Goal: Transaction & Acquisition: Obtain resource

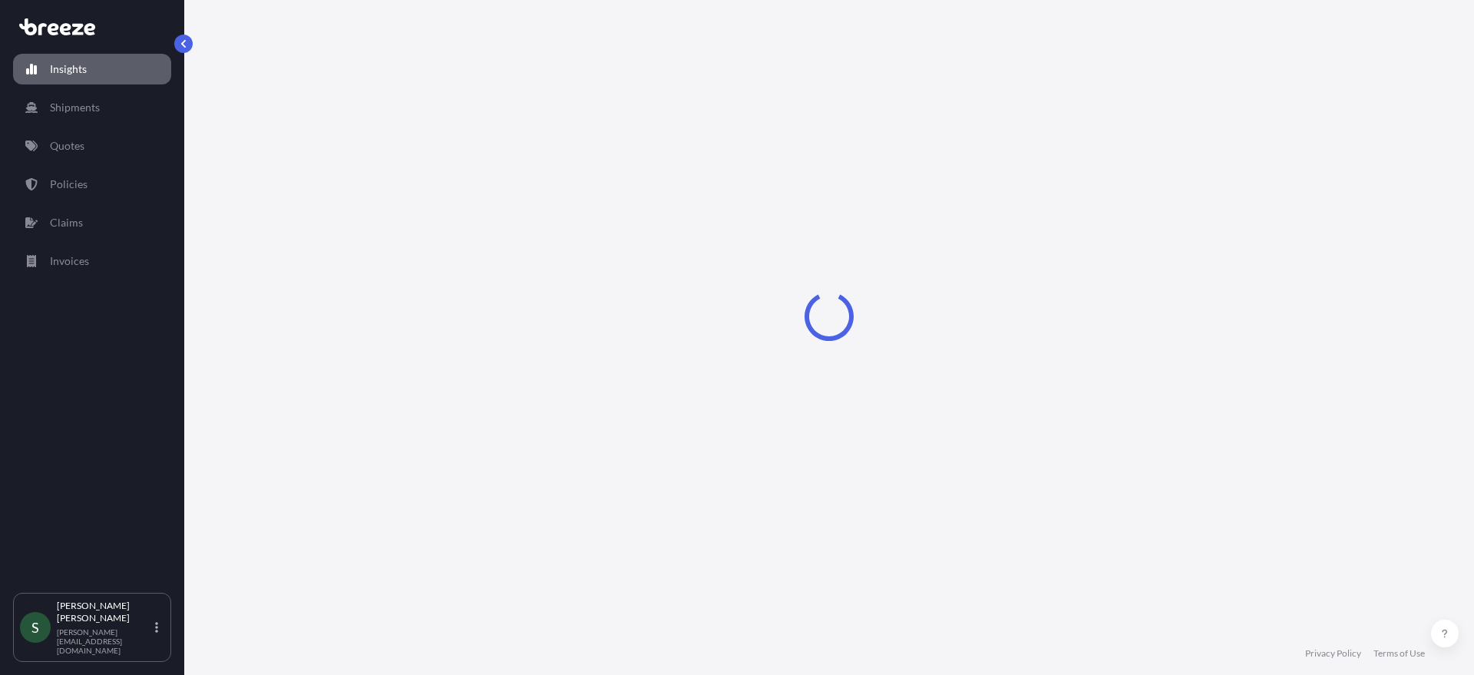
select select "2025"
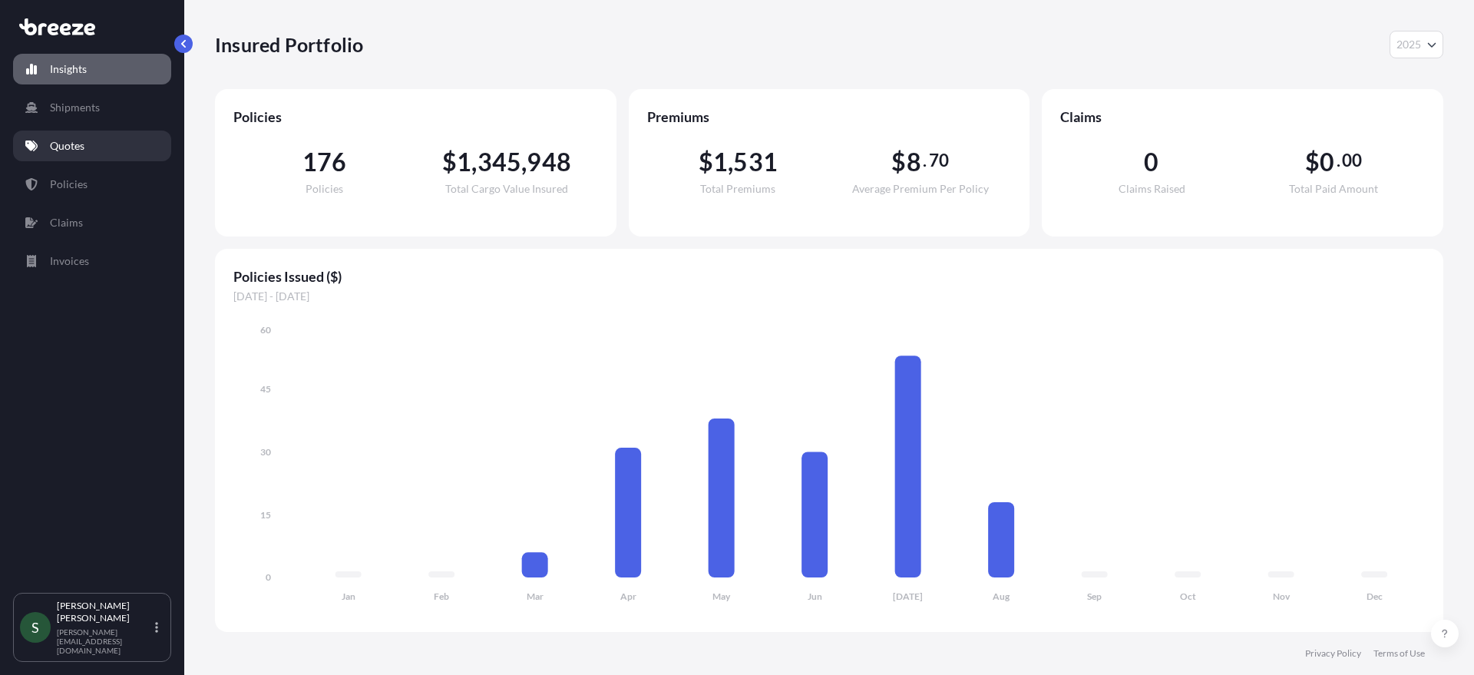
click at [71, 159] on link "Quotes" at bounding box center [92, 145] width 158 height 31
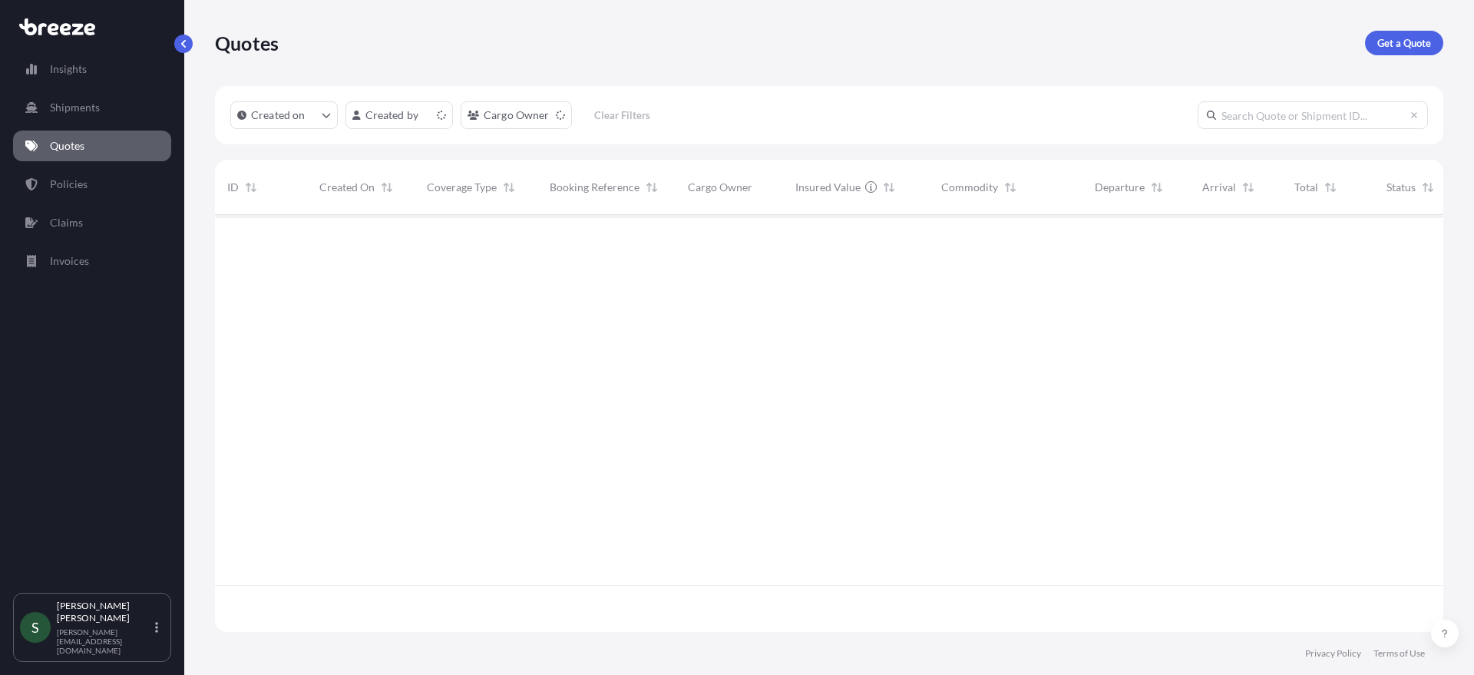
scroll to position [414, 1216]
click at [1378, 33] on link "Get a Quote" at bounding box center [1404, 43] width 78 height 25
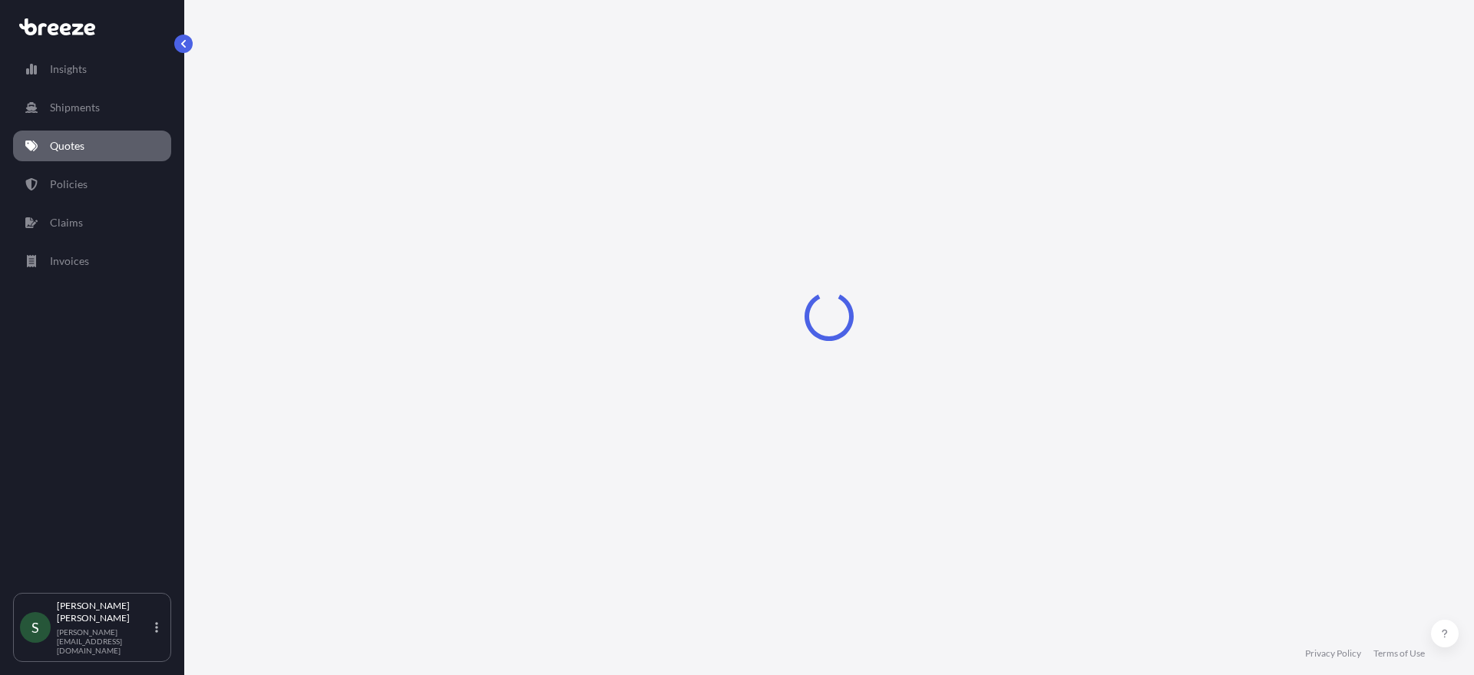
select select "Sea"
select select "1"
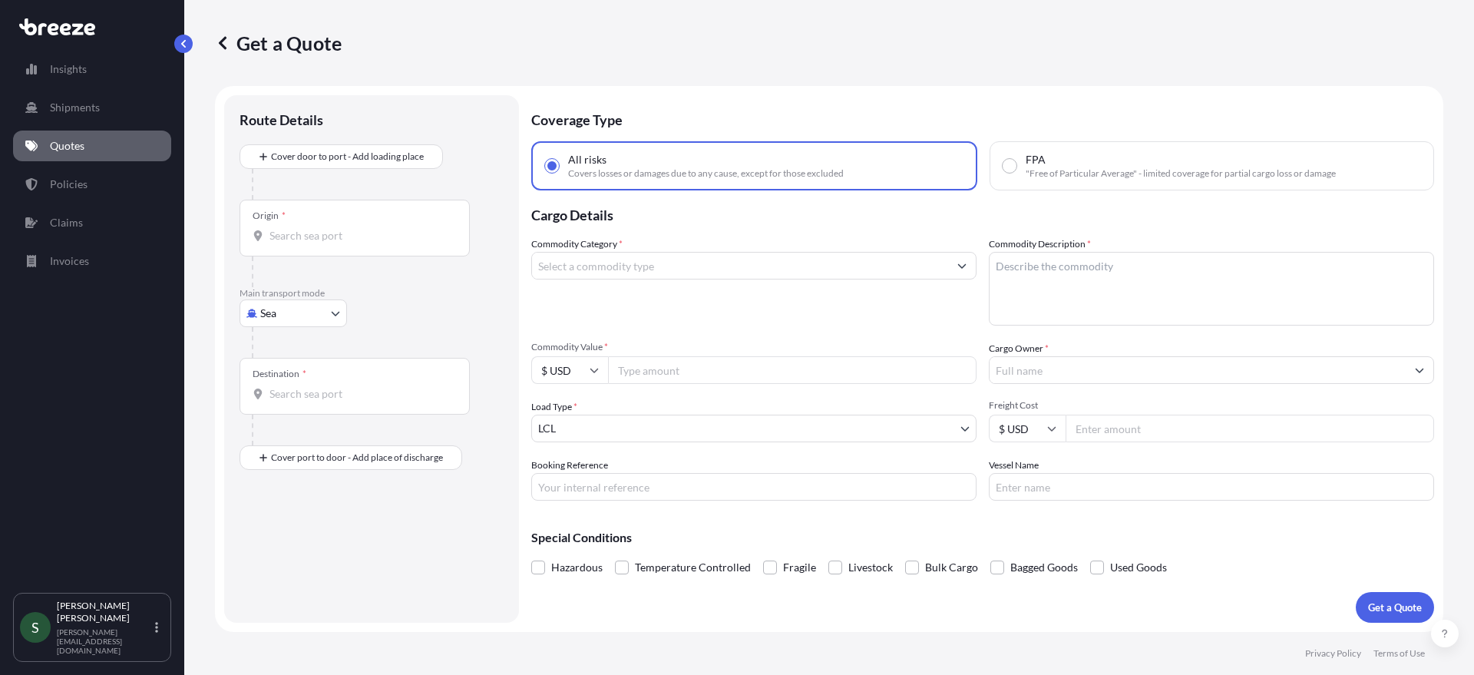
click at [282, 308] on body "Insights Shipments Quotes Policies Claims Invoices S [PERSON_NAME] [PERSON_NAME…" at bounding box center [737, 337] width 1474 height 675
click at [292, 408] on span "Road" at bounding box center [281, 408] width 25 height 15
select select "Road"
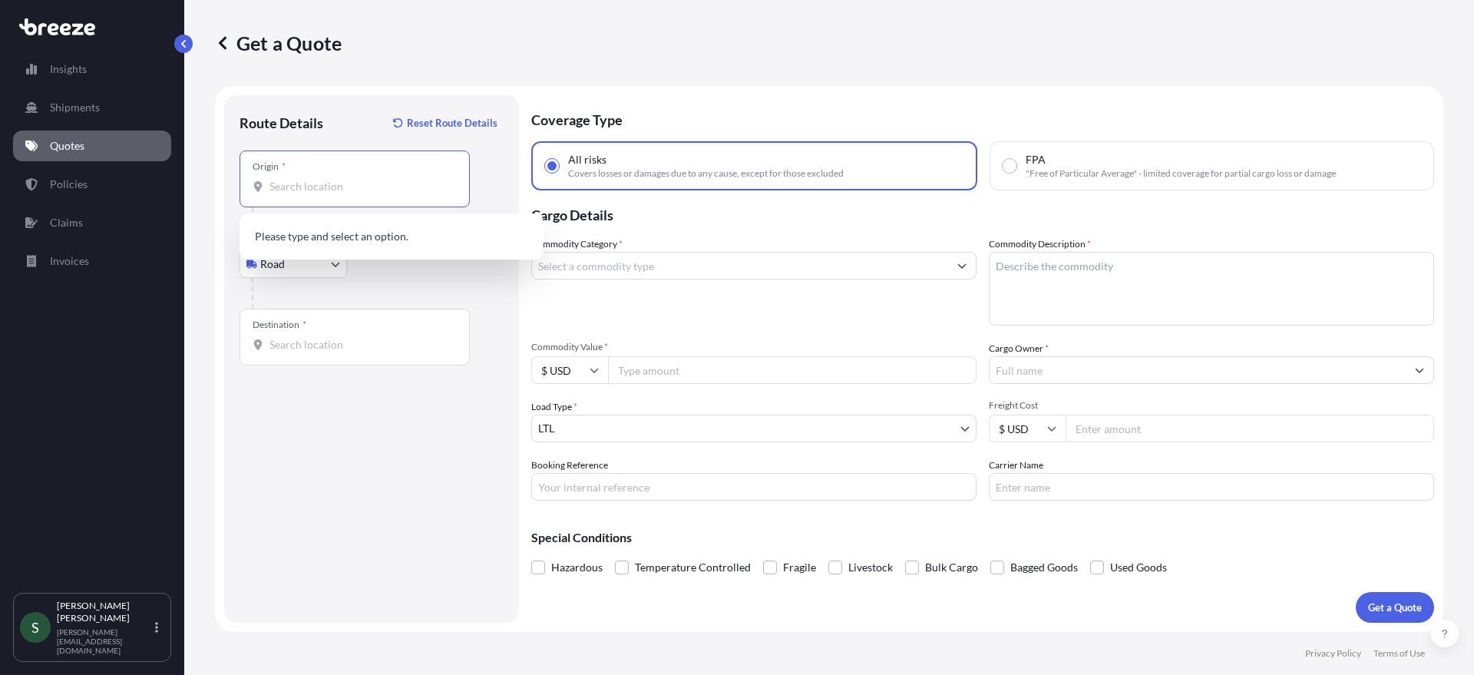
click at [332, 190] on input "Origin *" at bounding box center [359, 186] width 181 height 15
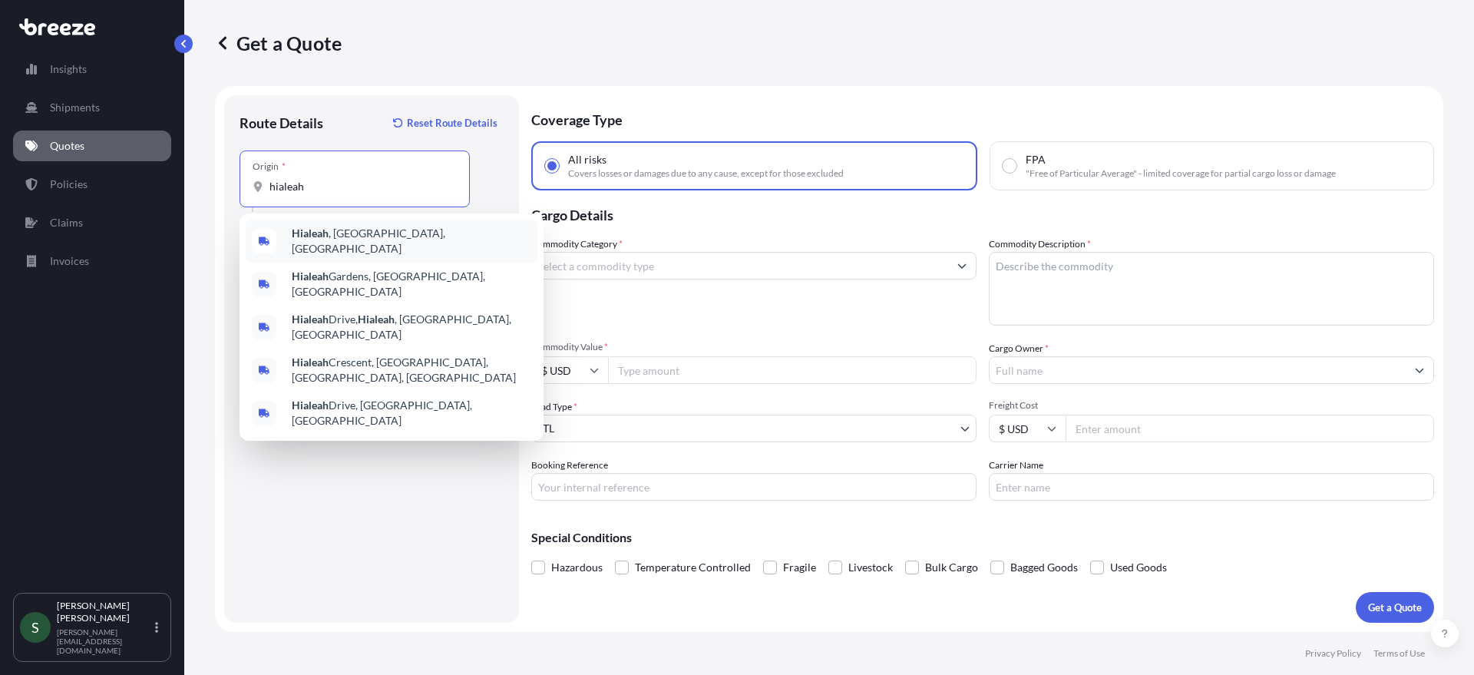
click at [330, 244] on span "Hialeah , [GEOGRAPHIC_DATA], [GEOGRAPHIC_DATA]" at bounding box center [411, 241] width 239 height 31
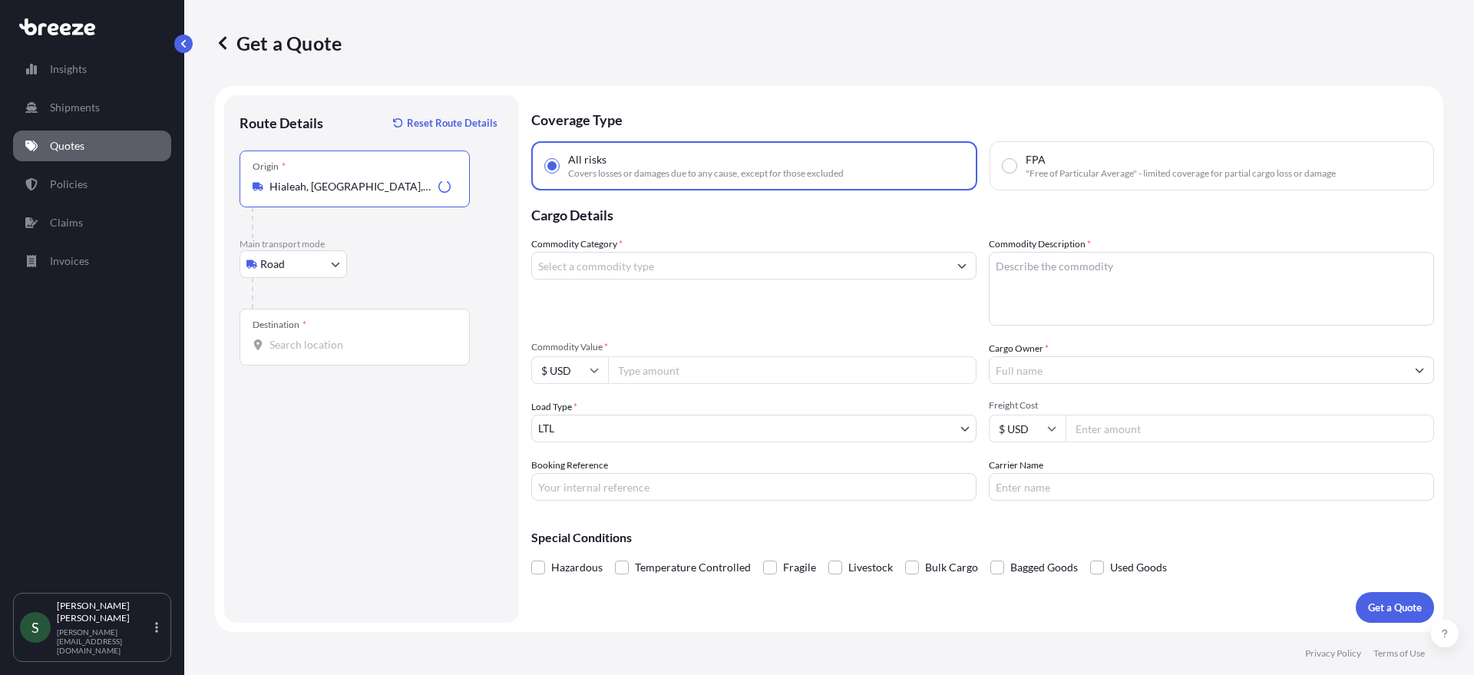
type input "Hialeah, [GEOGRAPHIC_DATA], [GEOGRAPHIC_DATA]"
click at [311, 343] on input "Destination *" at bounding box center [359, 344] width 181 height 15
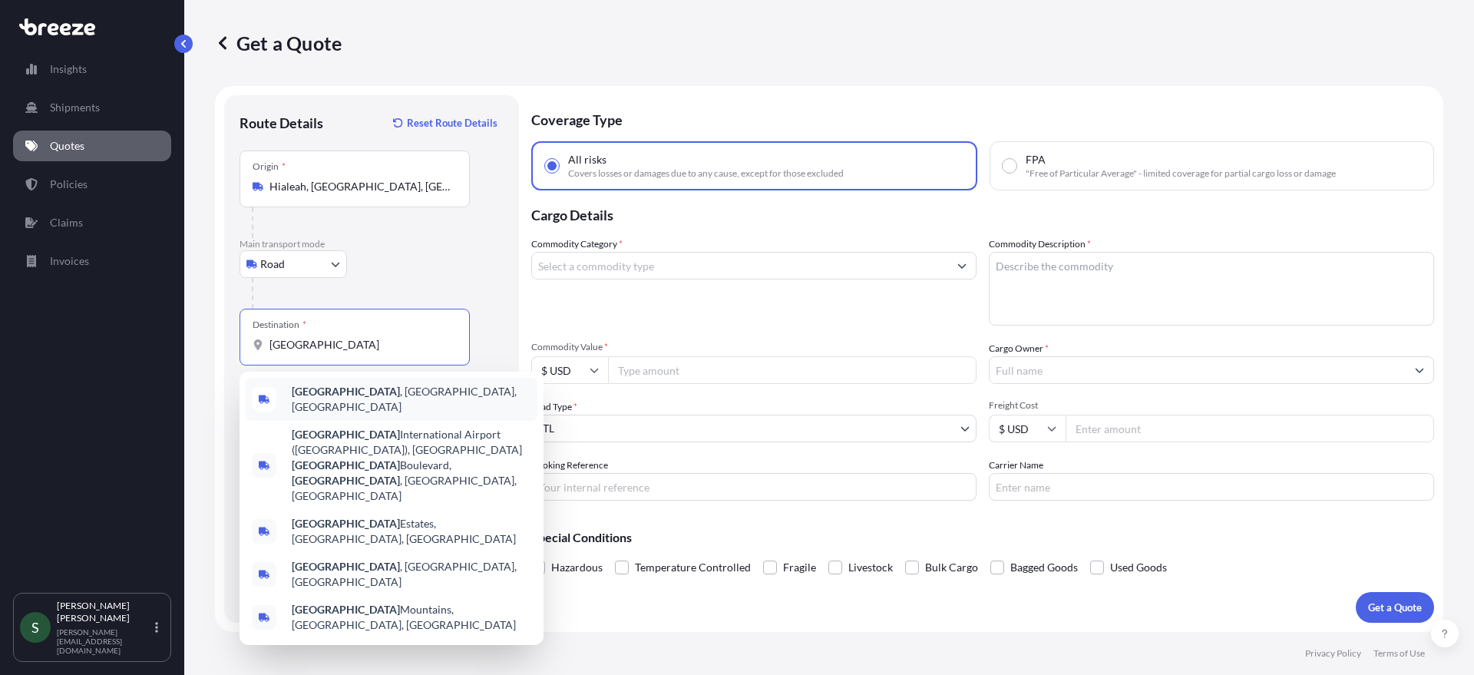
click at [330, 401] on span "[GEOGRAPHIC_DATA] , [GEOGRAPHIC_DATA], [GEOGRAPHIC_DATA]" at bounding box center [411, 399] width 239 height 31
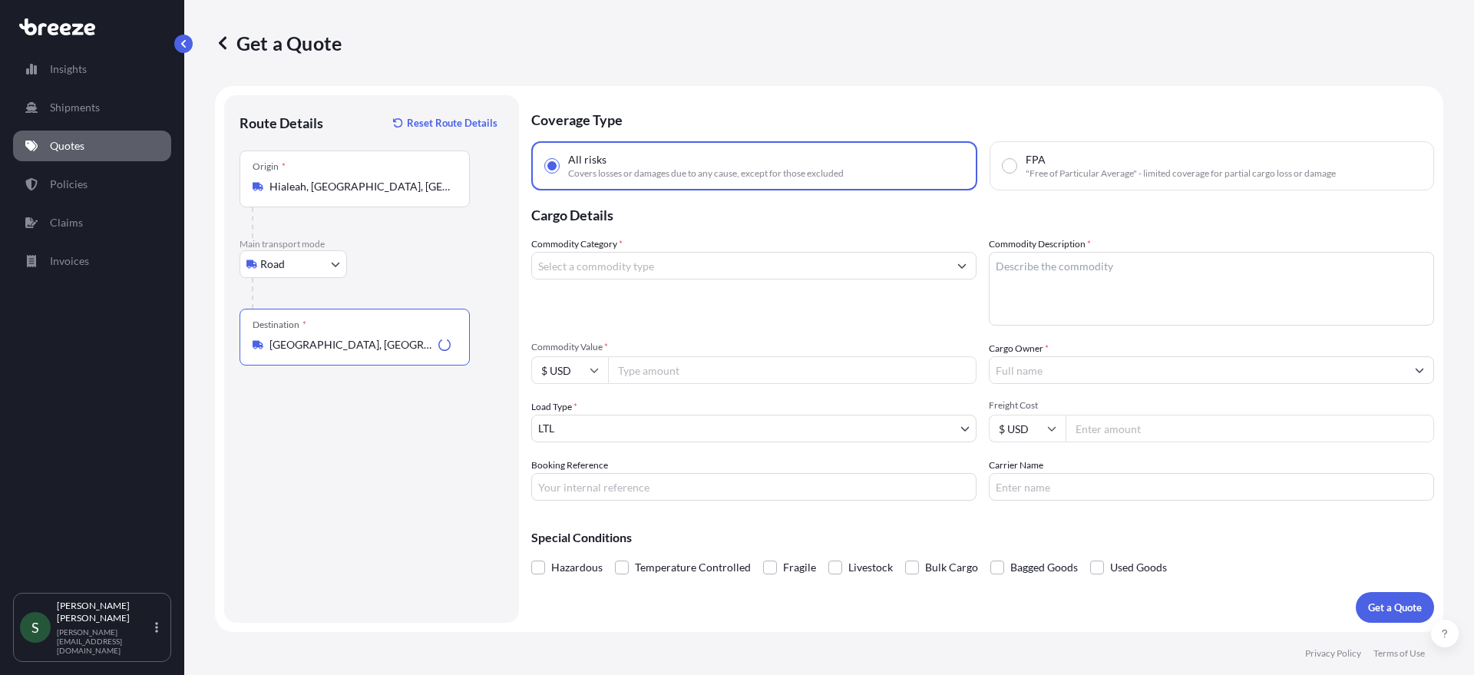
type input "[GEOGRAPHIC_DATA], [GEOGRAPHIC_DATA], [GEOGRAPHIC_DATA]"
click at [623, 277] on input "Commodity Category *" at bounding box center [740, 266] width 416 height 28
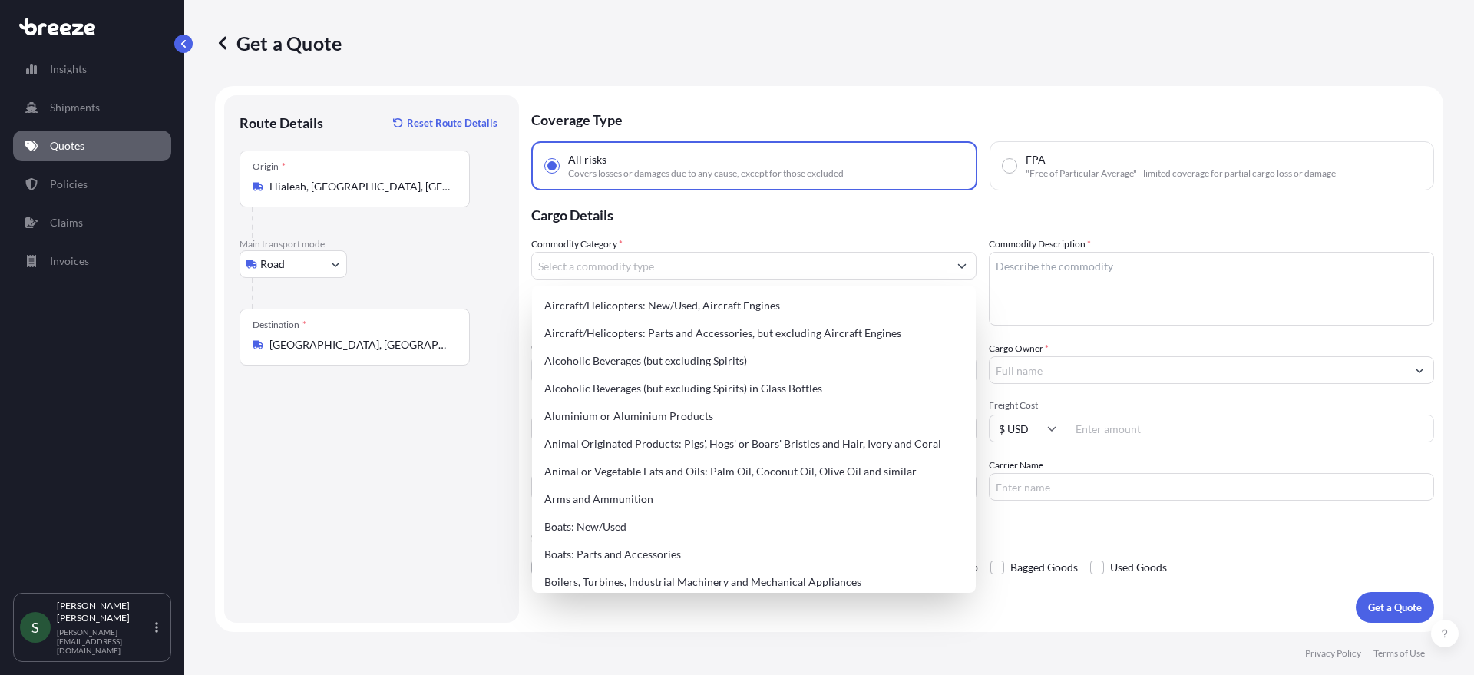
click at [682, 243] on div "Commodity Category *" at bounding box center [753, 280] width 445 height 89
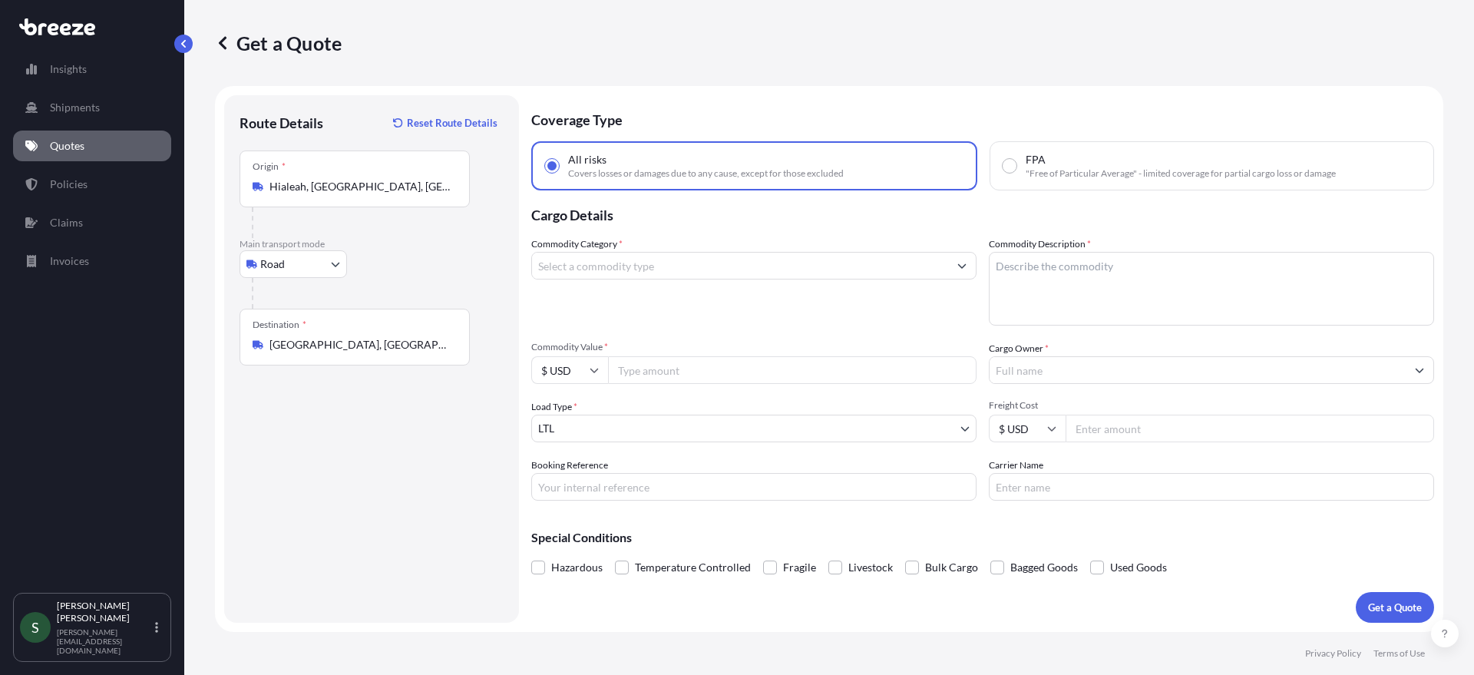
click at [680, 255] on input "Commodity Category *" at bounding box center [740, 266] width 416 height 28
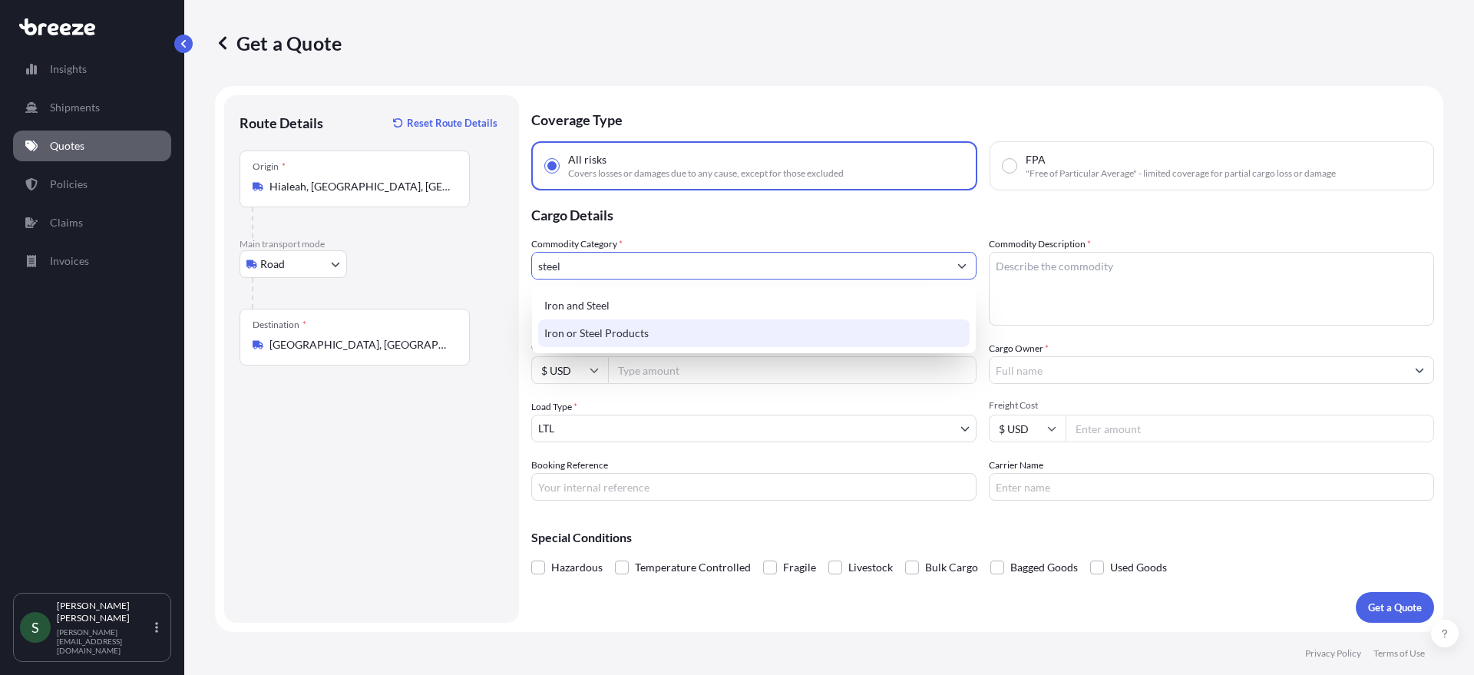
click at [703, 339] on div "Iron or Steel Products" at bounding box center [753, 333] width 431 height 28
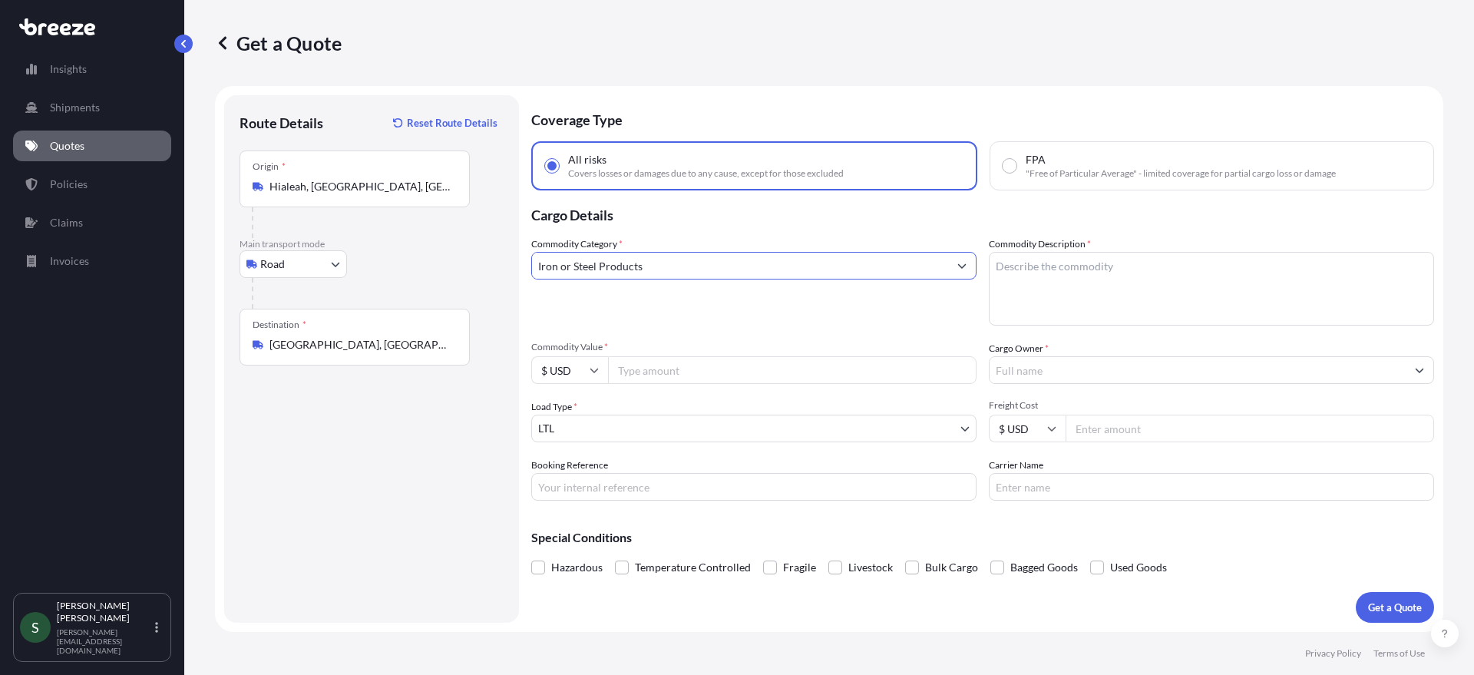
type input "Iron or Steel Products"
click at [1049, 273] on textarea "Commodity Description *" at bounding box center [1210, 289] width 445 height 74
type textarea "Tool Box"
drag, startPoint x: 768, startPoint y: 342, endPoint x: 753, endPoint y: 362, distance: 25.8
click at [767, 346] on span "Commodity Value *" at bounding box center [753, 347] width 445 height 12
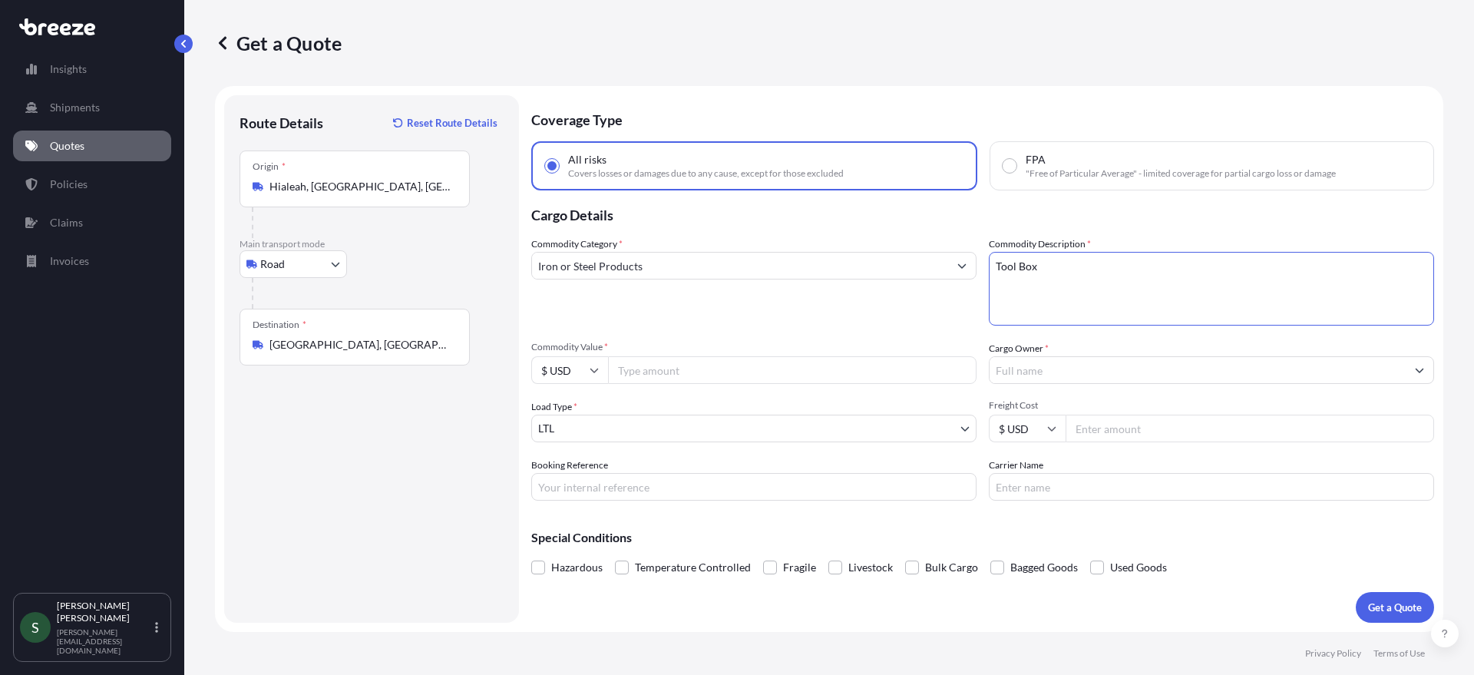
click at [767, 356] on input "Commodity Value *" at bounding box center [792, 370] width 368 height 28
click at [746, 378] on input "Commodity Value *" at bounding box center [792, 370] width 368 height 28
type input "2000.00"
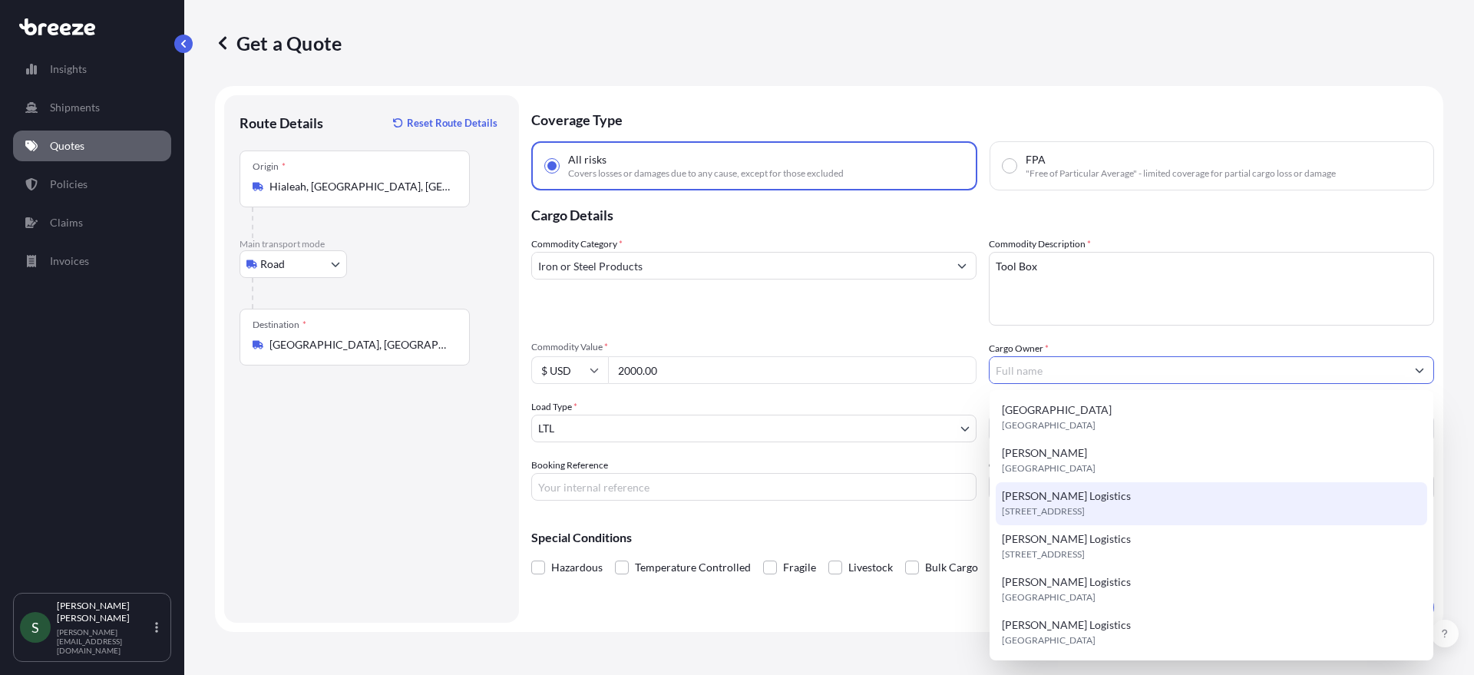
click at [1051, 500] on span "[PERSON_NAME] Logistics" at bounding box center [1066, 495] width 129 height 15
type input "[PERSON_NAME] Logistics"
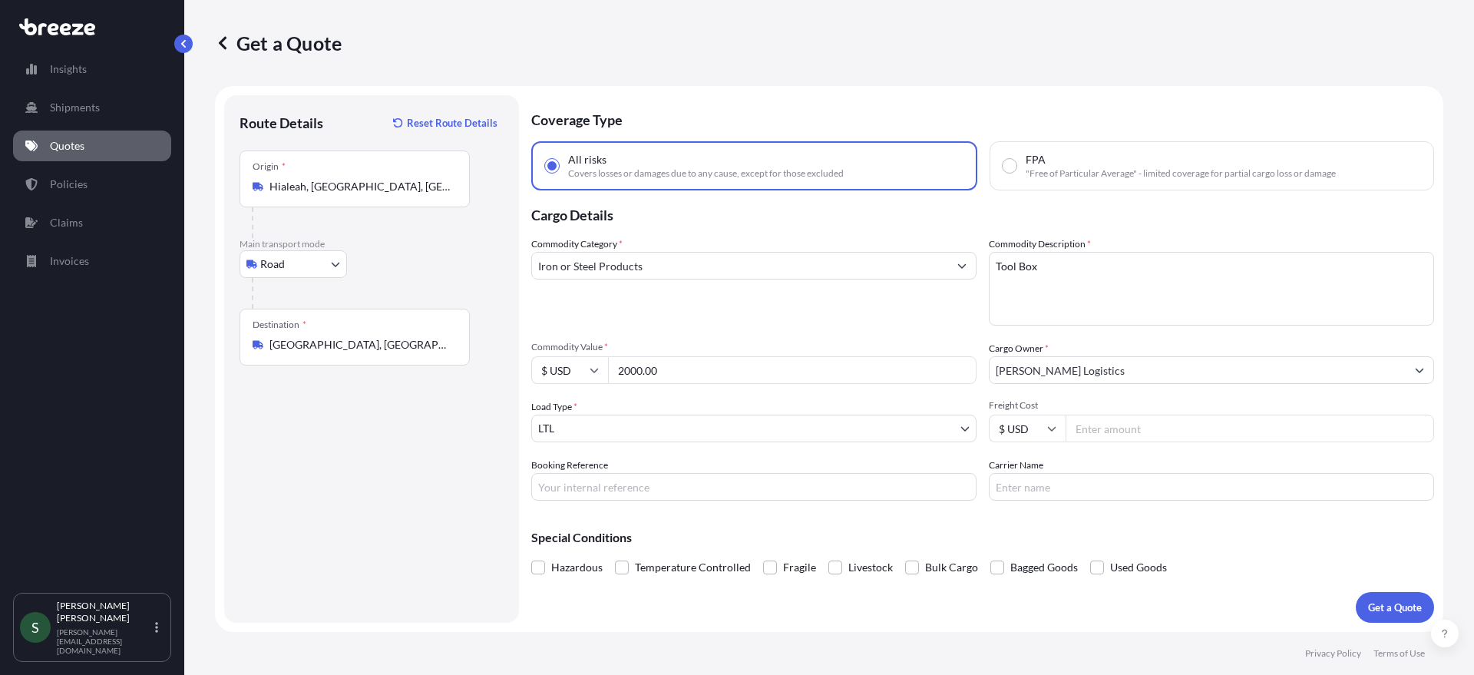
click at [1228, 427] on input "Freight Cost" at bounding box center [1249, 428] width 368 height 28
type input "500.00"
click at [1084, 482] on input "Carrier Name" at bounding box center [1210, 487] width 445 height 28
type input "TForce"
click at [1304, 542] on p "Special Conditions" at bounding box center [982, 537] width 903 height 12
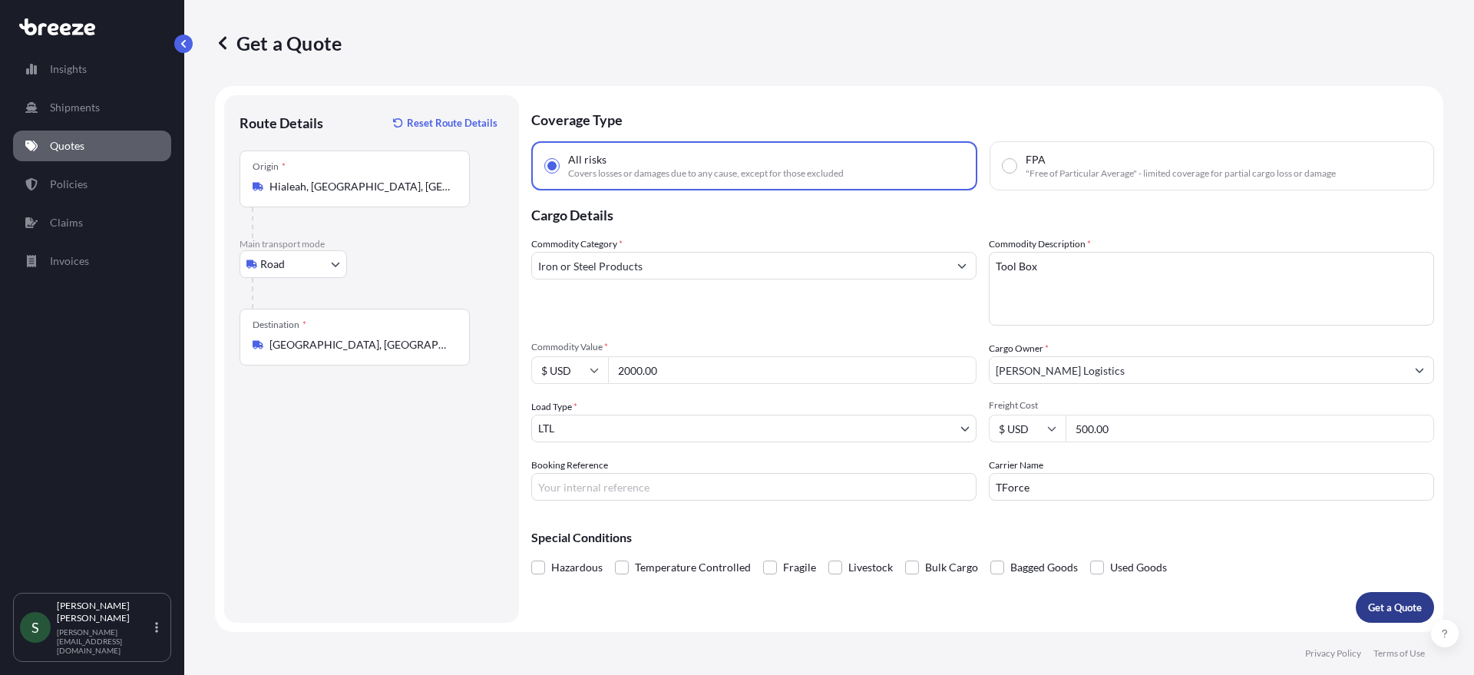
click at [1376, 602] on p "Get a Quote" at bounding box center [1395, 606] width 54 height 15
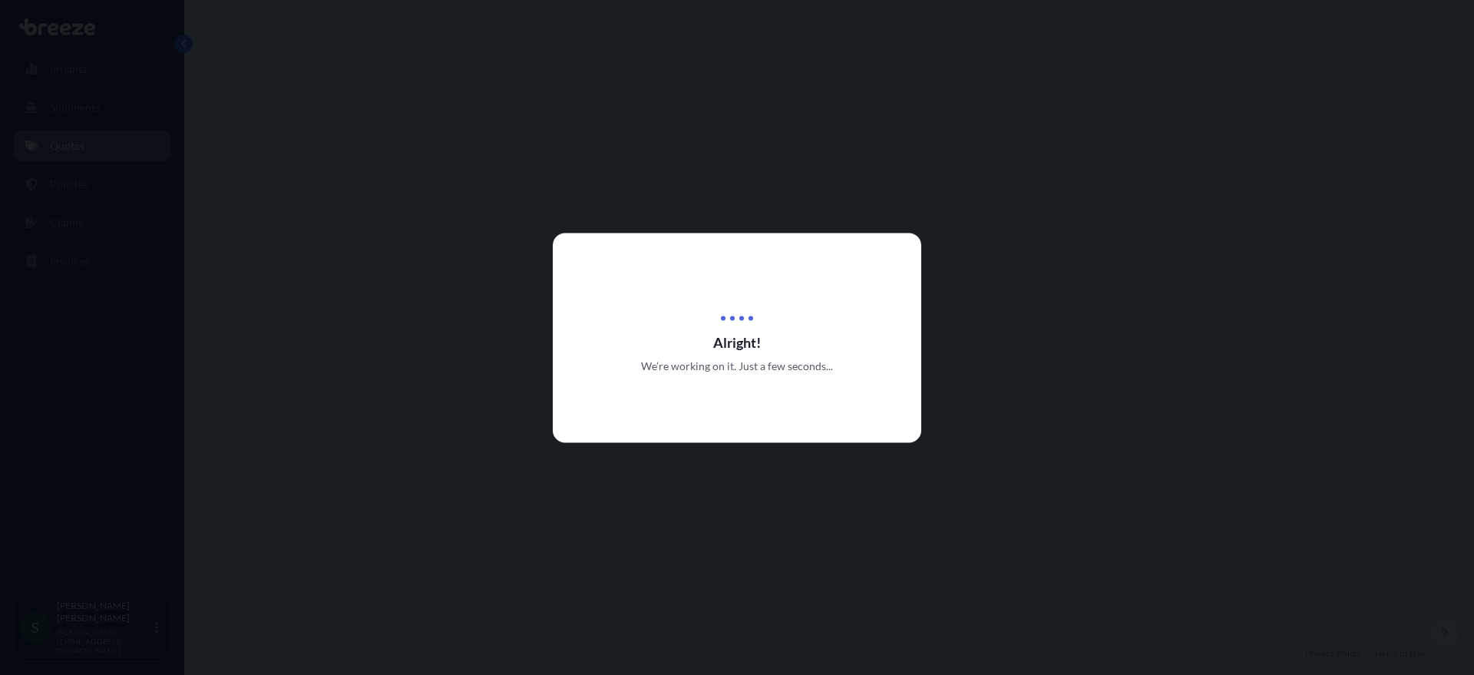
select select "Road"
select select "1"
